Goal: Communication & Community: Connect with others

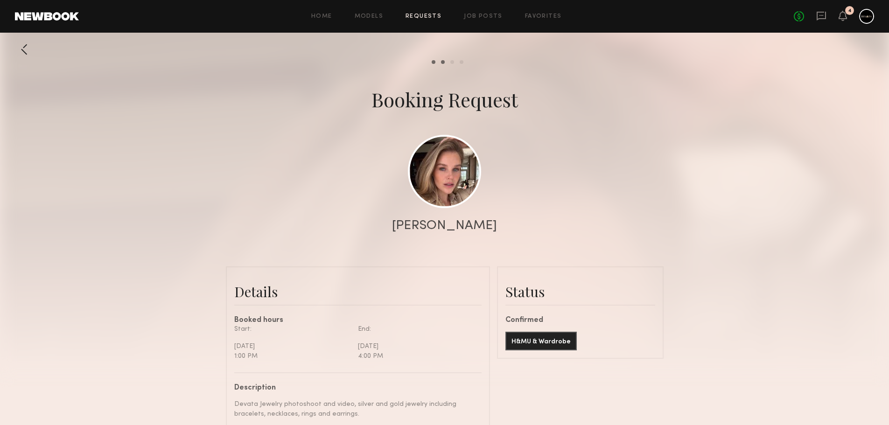
scroll to position [2333, 0]
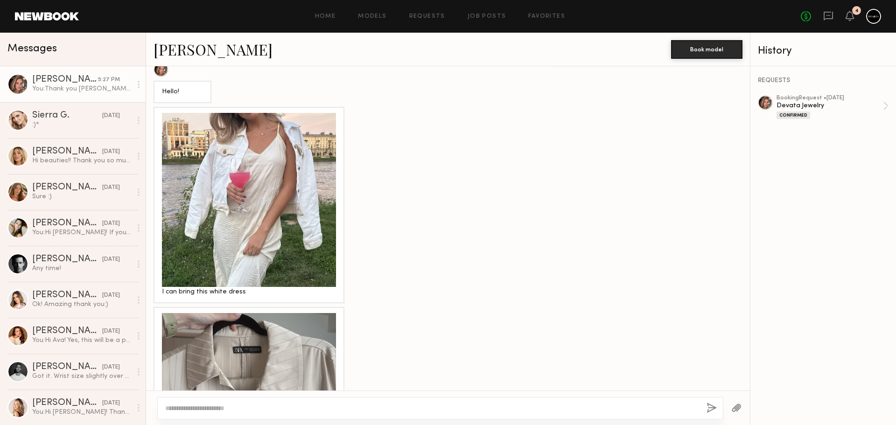
scroll to position [3007, 0]
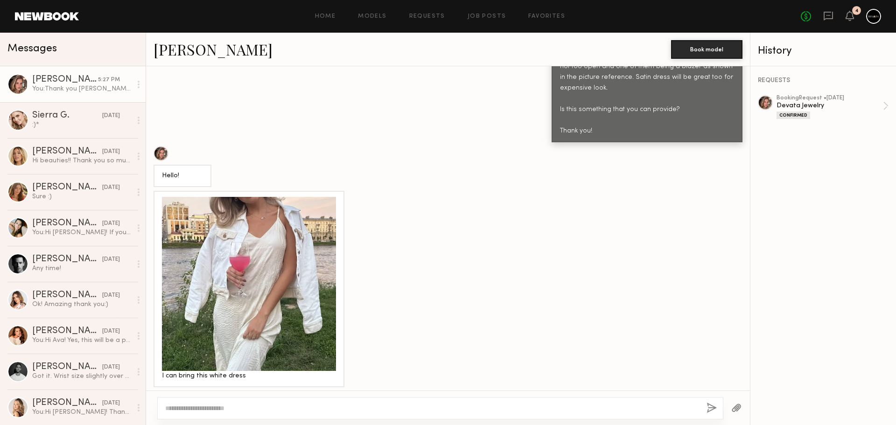
click at [247, 267] on div at bounding box center [249, 284] width 174 height 174
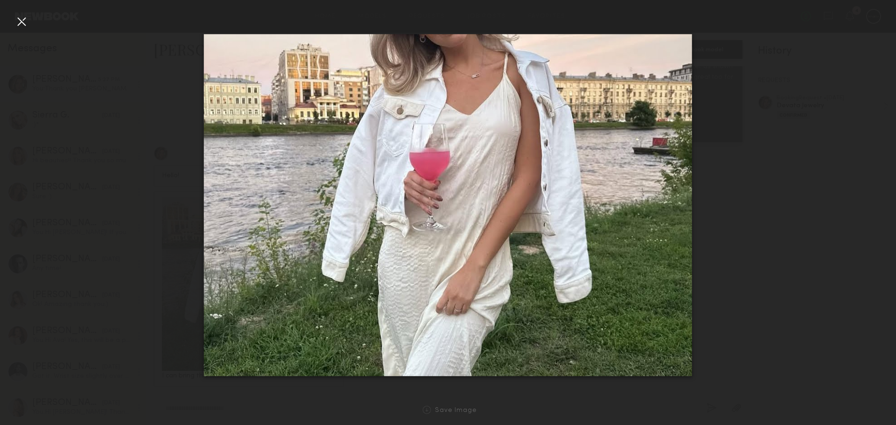
click at [25, 22] on div at bounding box center [21, 21] width 15 height 15
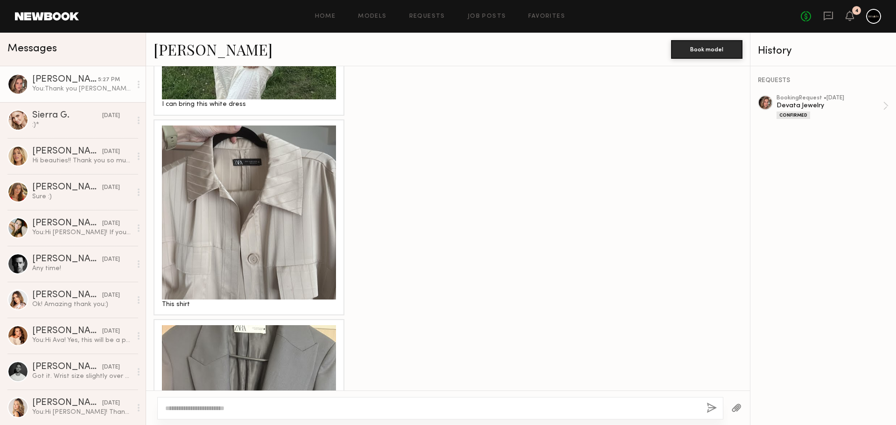
scroll to position [3287, 0]
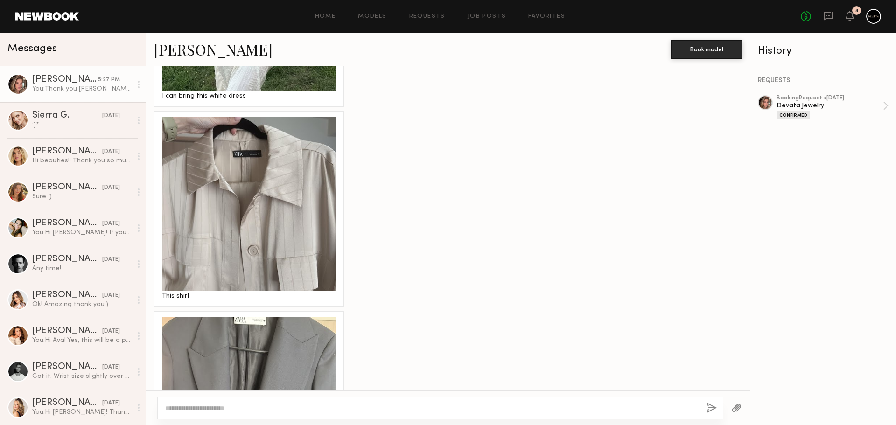
click at [235, 215] on div at bounding box center [249, 204] width 174 height 174
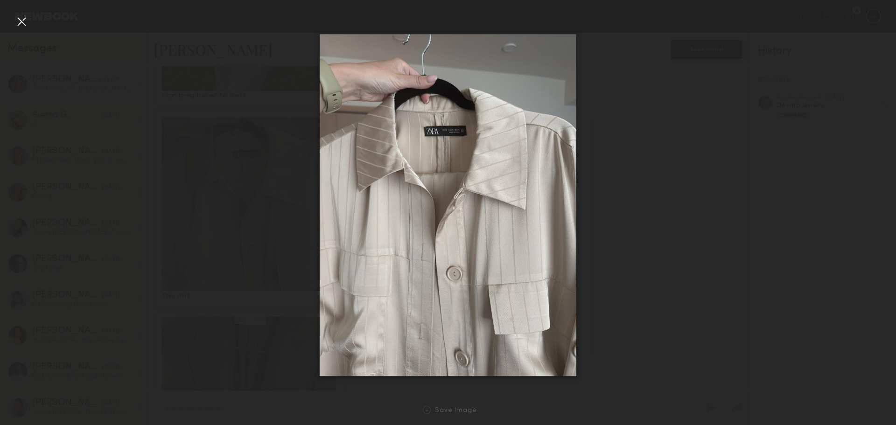
click at [16, 19] on div at bounding box center [21, 21] width 15 height 15
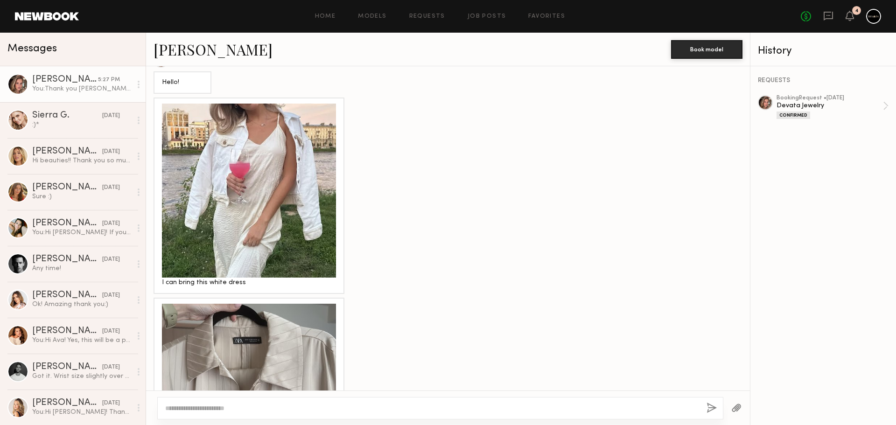
scroll to position [3007, 0]
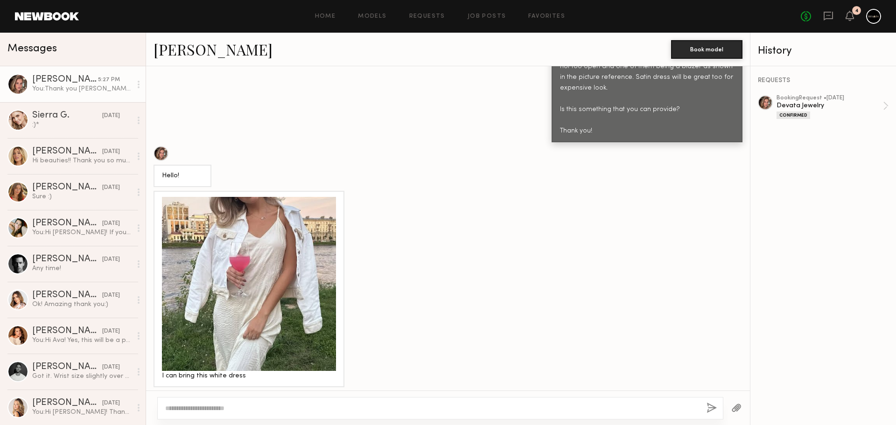
click at [233, 235] on div at bounding box center [249, 284] width 174 height 174
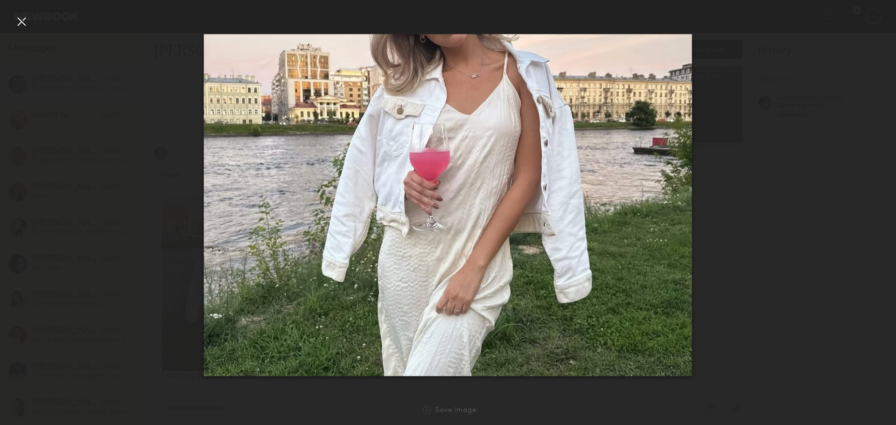
click at [24, 19] on div at bounding box center [21, 21] width 15 height 15
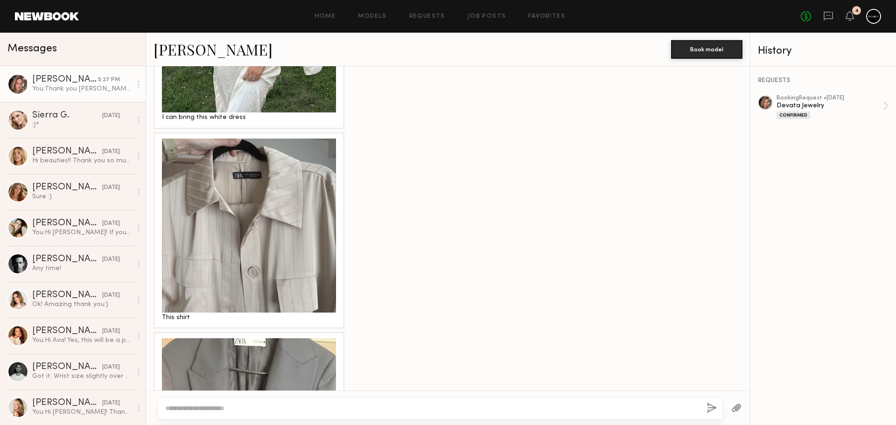
scroll to position [3380, 0]
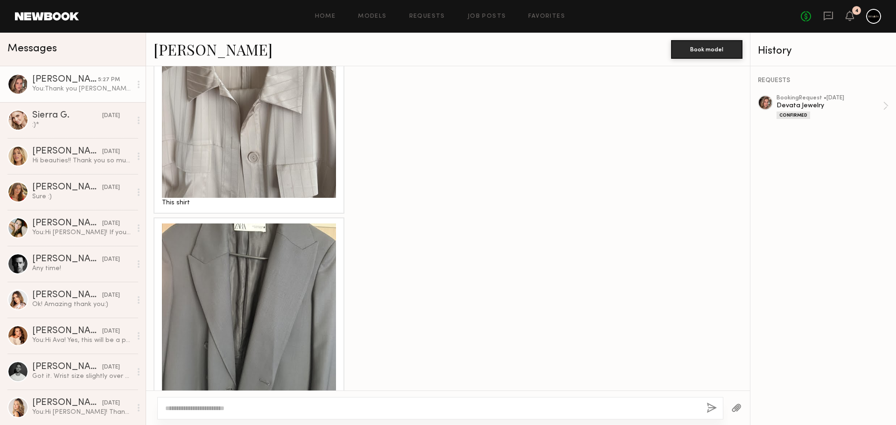
click at [270, 260] on div at bounding box center [249, 310] width 174 height 174
